Goal: Information Seeking & Learning: Learn about a topic

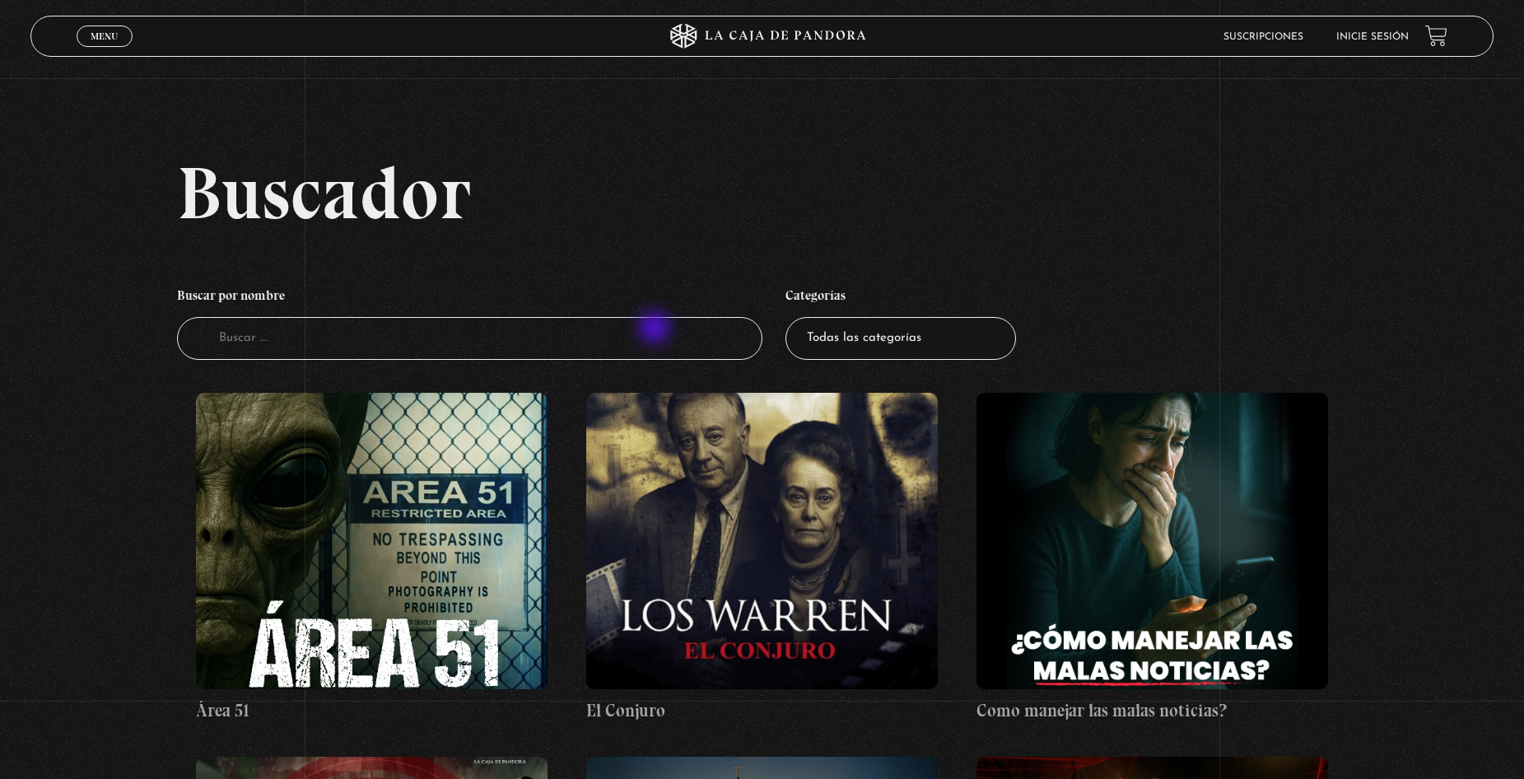
click at [655, 334] on input "Buscador" at bounding box center [469, 339] width 585 height 44
type input "pactos en los suenos"
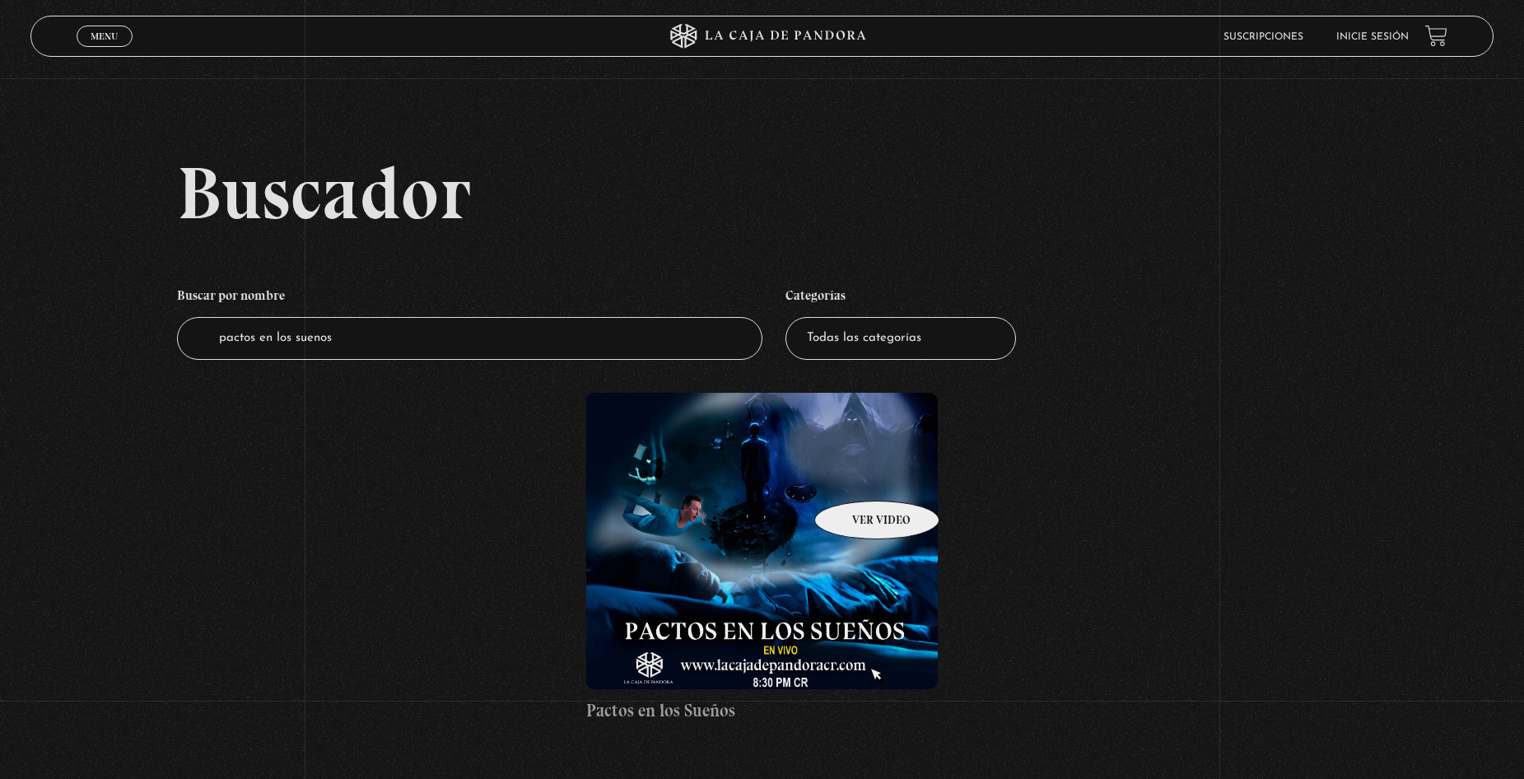
click at [817, 519] on figure at bounding box center [761, 541] width 351 height 296
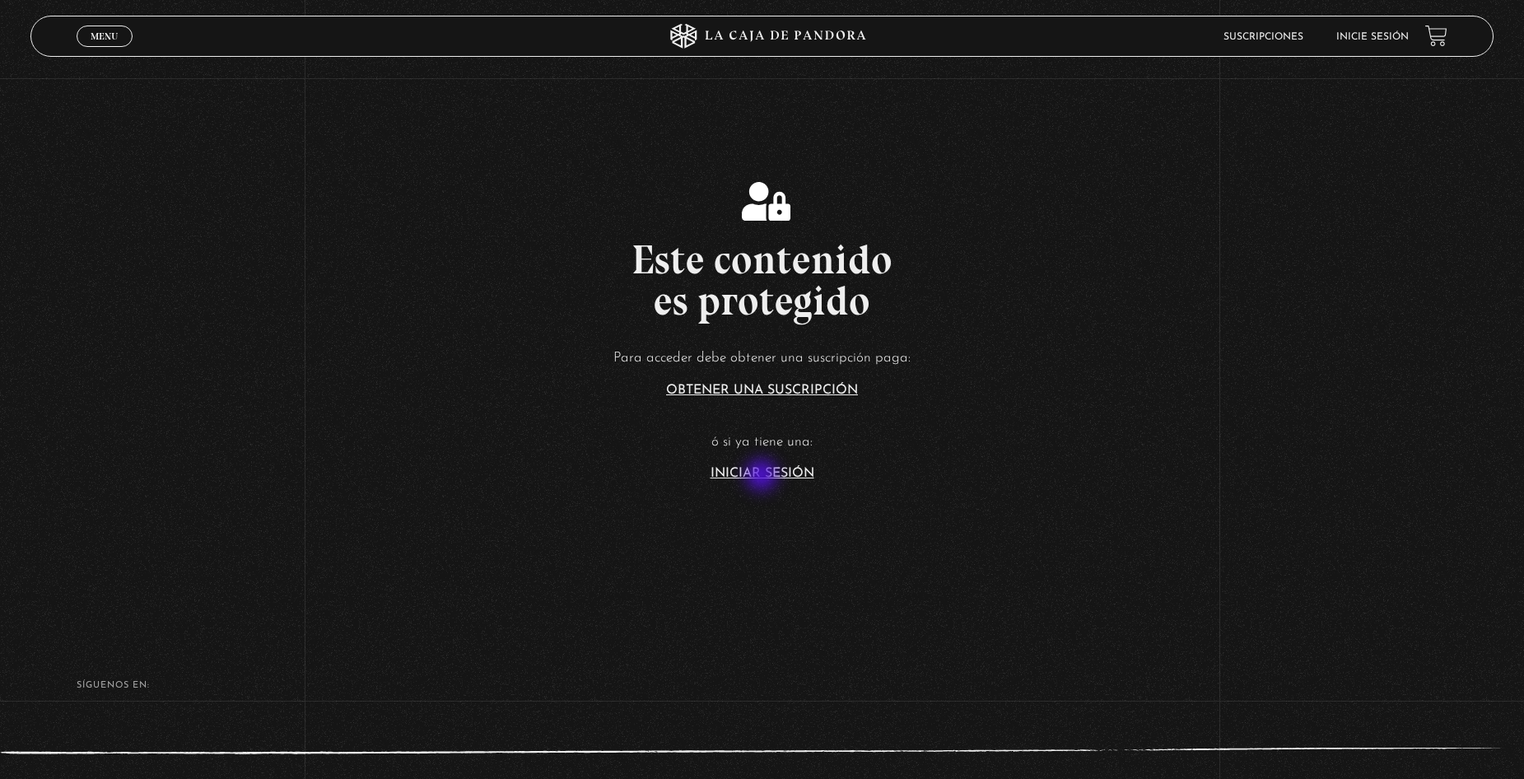
click at [763, 477] on link "Iniciar Sesión" at bounding box center [763, 473] width 104 height 13
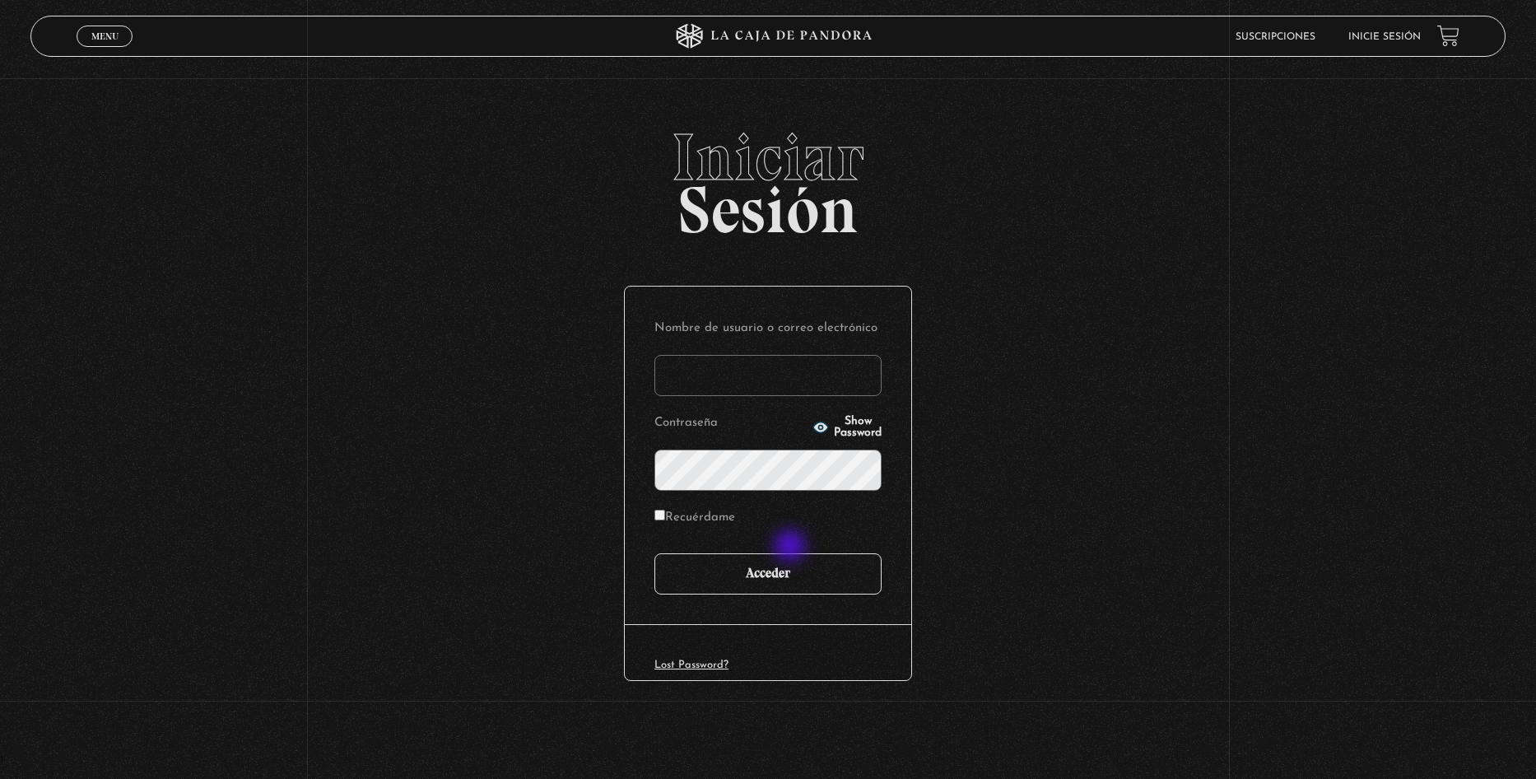
type input "ulatebolandivaleria@gmail.com"
click at [812, 591] on input "Acceder" at bounding box center [768, 573] width 227 height 41
